Goal: Find specific page/section: Find specific page/section

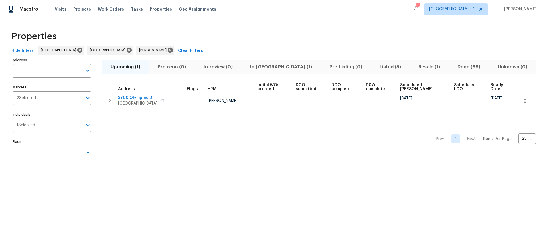
click at [236, 40] on div "Properties" at bounding box center [272, 36] width 527 height 18
click at [48, 127] on input "Individuals" at bounding box center [59, 125] width 48 height 13
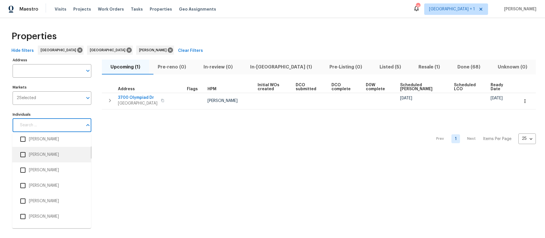
scroll to position [38, 0]
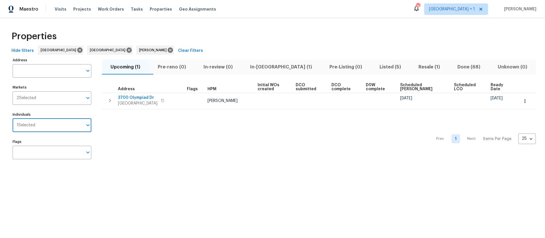
click at [45, 124] on input "Individuals" at bounding box center [59, 125] width 48 height 13
type input "[PERSON_NAME]"
click at [19, 144] on input "checkbox" at bounding box center [23, 143] width 12 height 12
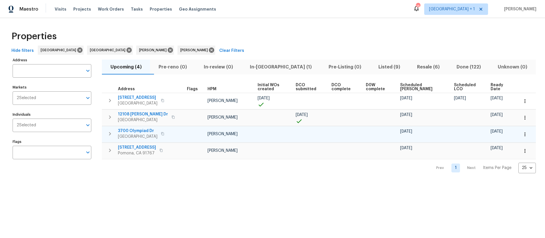
click at [162, 133] on icon "button" at bounding box center [162, 133] width 3 height 3
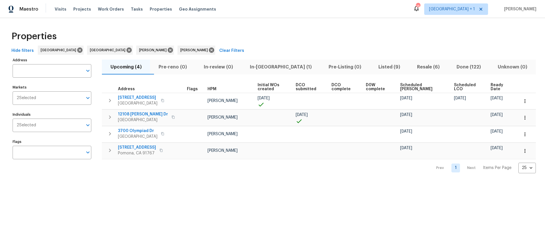
click at [141, 177] on div "Properties Hide filters [GEOGRAPHIC_DATA] Riverside [PERSON_NAME] [PERSON_NAME]…" at bounding box center [272, 100] width 545 height 164
click at [352, 172] on div "Prev 1 Next Items Per Page 25 25 ​" at bounding box center [319, 166] width 434 height 14
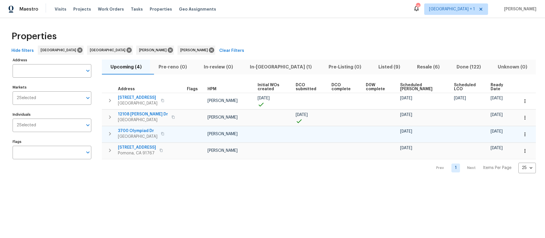
click at [163, 134] on icon "button" at bounding box center [162, 133] width 3 height 3
click at [165, 134] on button "button" at bounding box center [162, 134] width 7 height 8
